Goal: Book appointment/travel/reservation

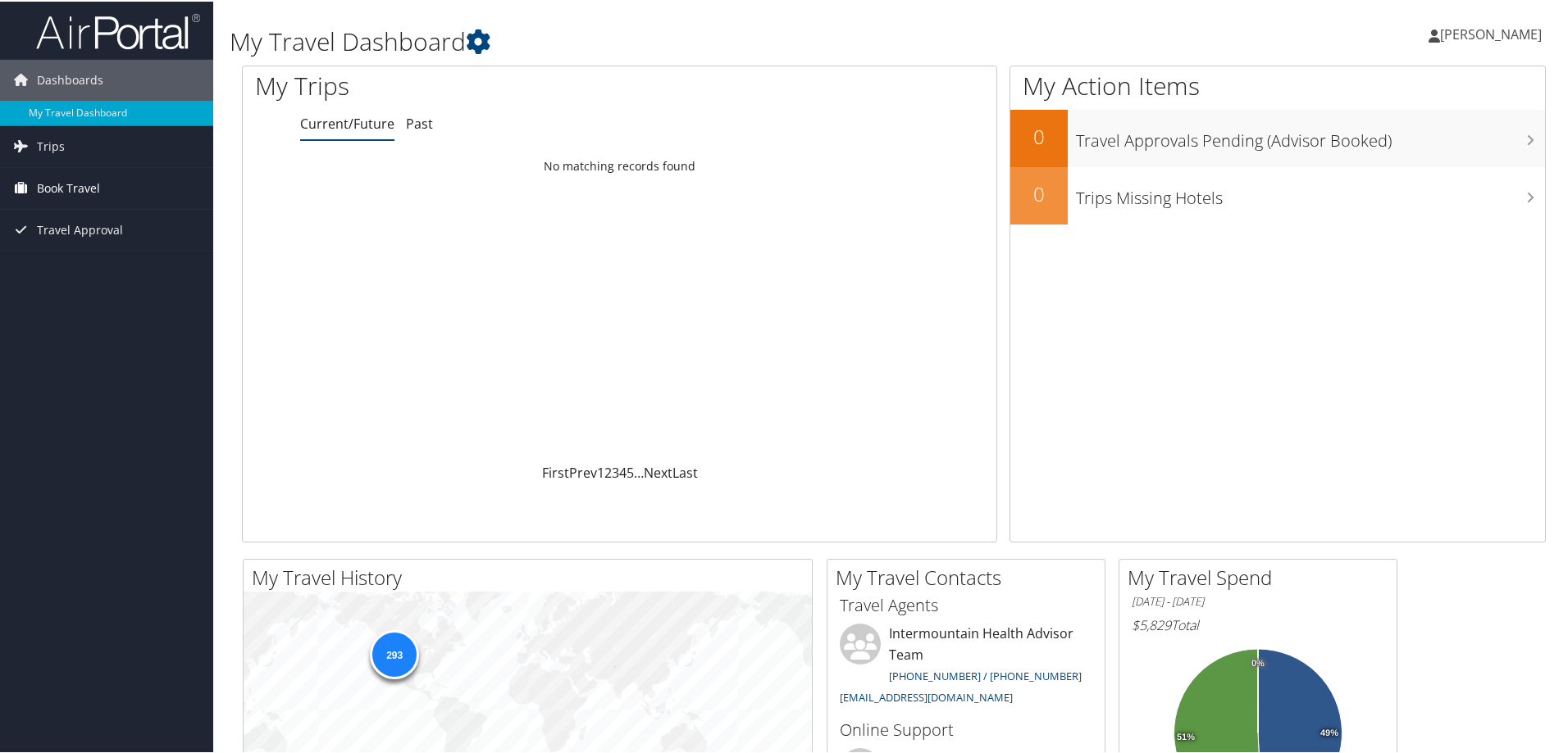
click at [64, 176] on span "Book Travel" at bounding box center [69, 186] width 64 height 41
click at [69, 269] on link "Book/Manage Online Trips" at bounding box center [106, 268] width 213 height 24
